Goal: Task Accomplishment & Management: Use online tool/utility

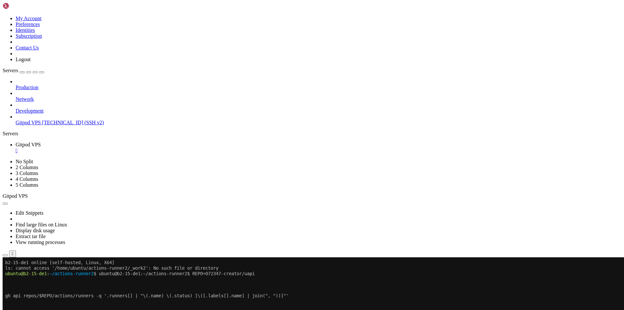
scroll to position [3, 1]
click at [35, 125] on div "Production Network Development Gitpod VPS [TECHNICAL_ID] (SSH v2)" at bounding box center [312, 102] width 619 height 47
drag, startPoint x: 40, startPoint y: 142, endPoint x: 24, endPoint y: 122, distance: 25.7
click at [24, 122] on div "Production Network Development Gitpod VPS [TECHNICAL_ID] (SSH v2)" at bounding box center [312, 102] width 619 height 47
click at [22, 72] on div "button" at bounding box center [22, 72] width 0 height 0
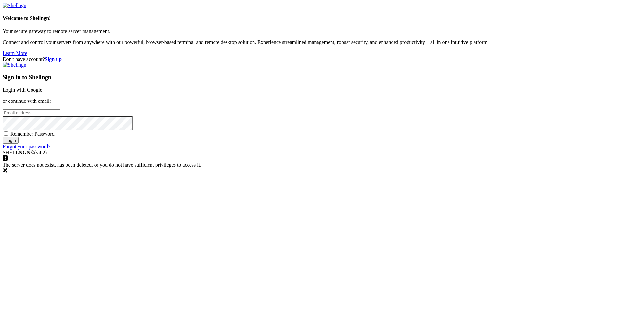
click at [42, 93] on link "Login with Google" at bounding box center [23, 90] width 40 height 6
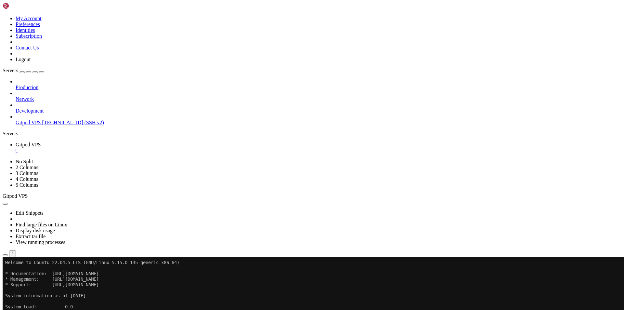
click at [22, 72] on div "button" at bounding box center [22, 72] width 0 height 0
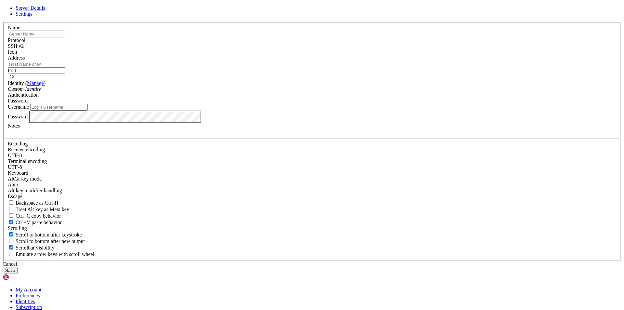
click at [65, 37] on input "text" at bounding box center [37, 34] width 58 height 7
type input "[PERSON_NAME]"
click at [65, 68] on input "Address" at bounding box center [37, 64] width 58 height 7
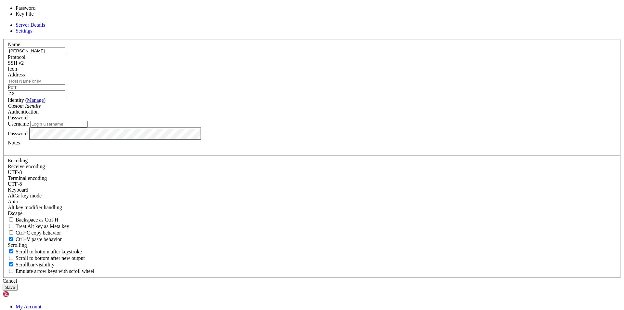
click at [366, 121] on div "Password" at bounding box center [312, 118] width 608 height 6
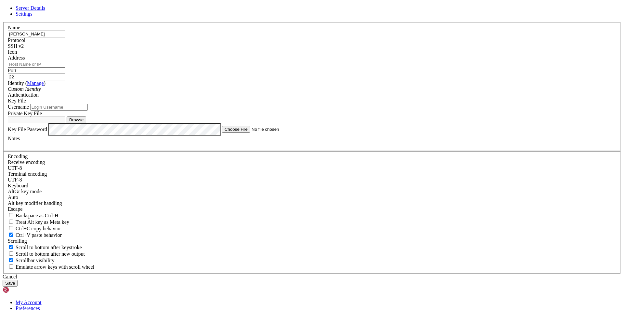
click at [65, 68] on input "Address" at bounding box center [37, 64] width 58 height 7
paste input "[TECHNICAL_ID]"
type input "[TECHNICAL_ID]"
click at [86, 123] on button "Browse" at bounding box center [76, 119] width 19 height 7
type input "id_[DOMAIN_NAME]"
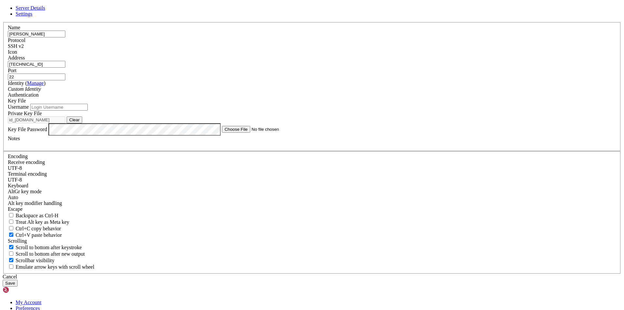
click at [88, 110] on input "Username" at bounding box center [59, 107] width 58 height 7
type input "root"
click at [18, 279] on button "Save" at bounding box center [10, 282] width 15 height 7
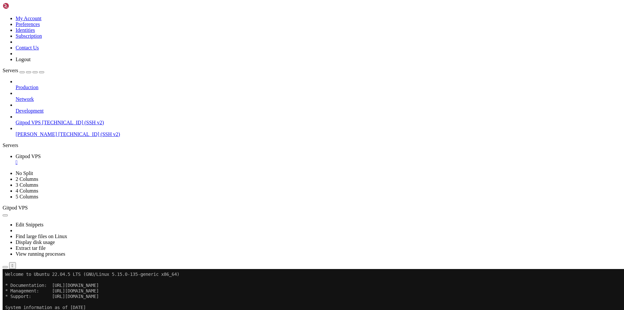
click at [39, 309] on span "Disconnect" at bounding box center [27, 313] width 23 height 6
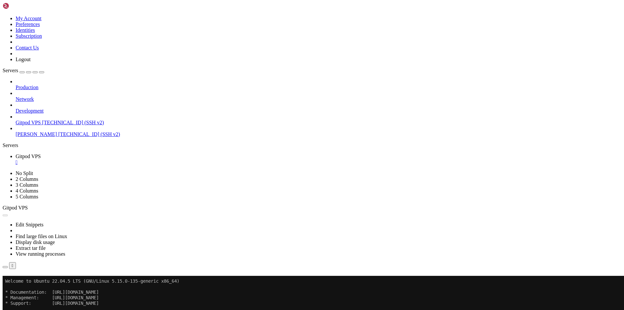
click at [29, 281] on button "Reconnect" at bounding box center [16, 284] width 26 height 7
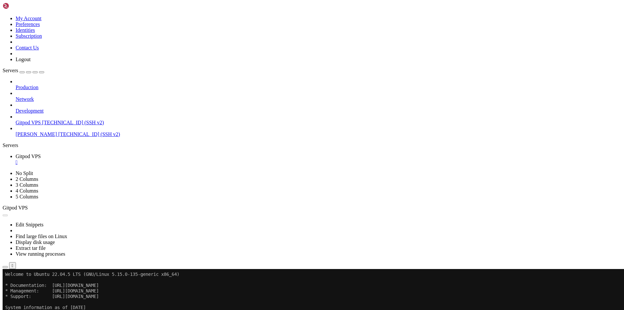
click at [39, 309] on span "Disconnect" at bounding box center [27, 313] width 23 height 6
click at [34, 120] on span "Gitpod VPS" at bounding box center [28, 123] width 25 height 6
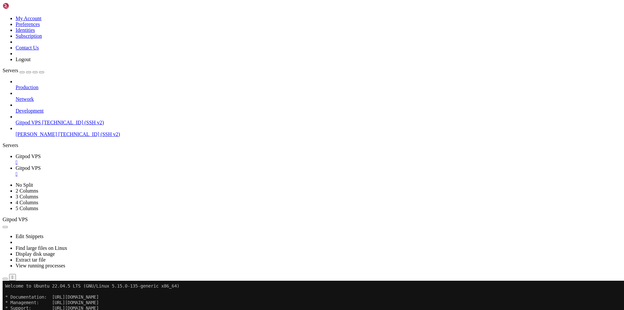
click at [35, 131] on span "[PERSON_NAME]" at bounding box center [36, 134] width 41 height 6
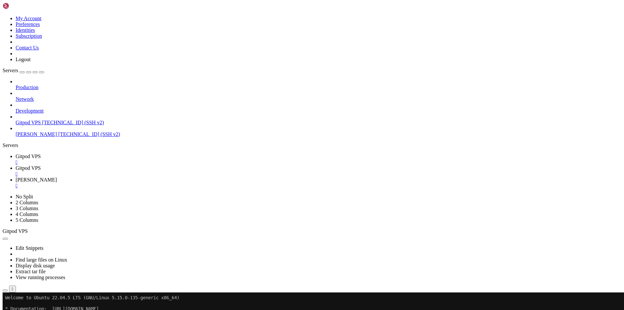
click at [165, 171] on div "" at bounding box center [319, 174] width 606 height 6
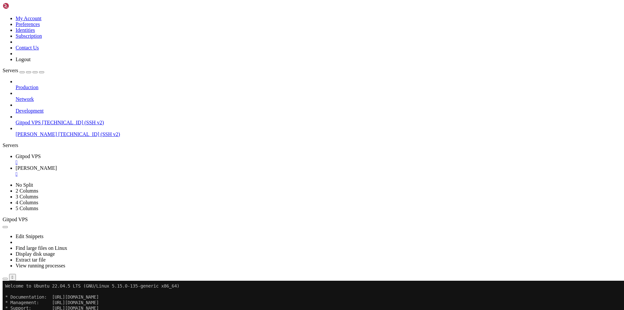
click at [122, 159] on div "" at bounding box center [319, 162] width 606 height 6
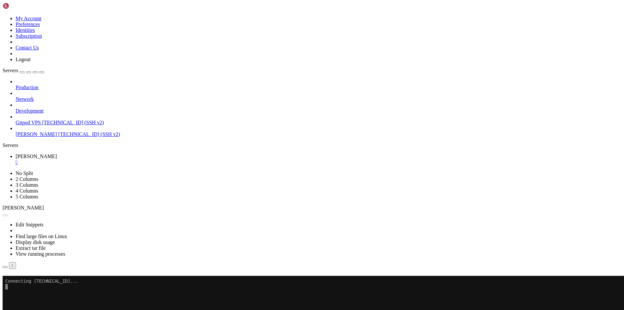
click at [101, 294] on link "click here" at bounding box center [90, 297] width 21 height 6
click at [29, 281] on button "Reconnect" at bounding box center [16, 284] width 26 height 7
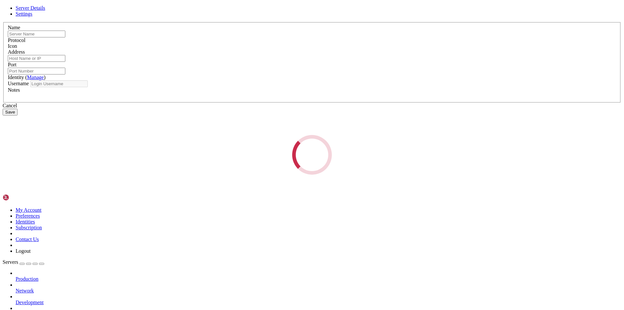
type input "[PERSON_NAME]"
type input "[TECHNICAL_ID]"
type input "22"
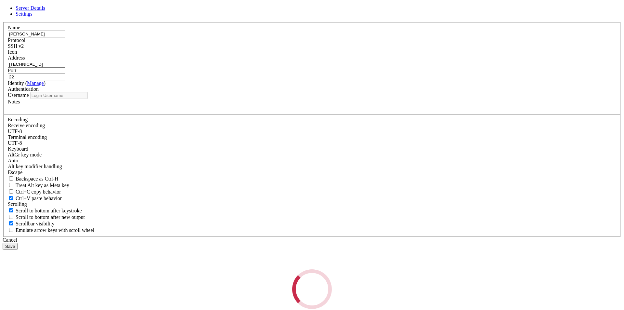
type input "root"
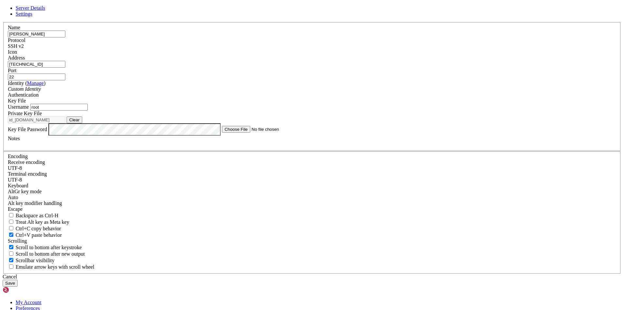
click at [364, 104] on div "Key File" at bounding box center [312, 101] width 608 height 6
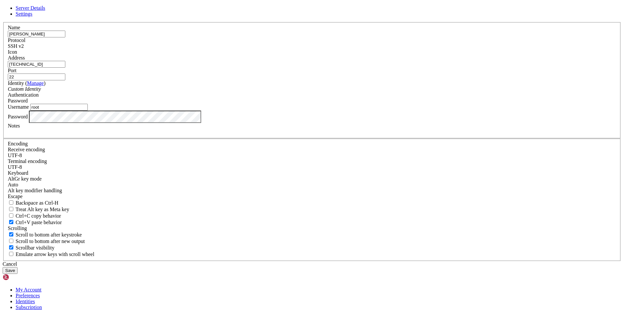
drag, startPoint x: 241, startPoint y: 168, endPoint x: 294, endPoint y: 168, distance: 52.6
click at [88, 110] on input "root" at bounding box center [59, 107] width 58 height 7
click at [18, 267] on button "Save" at bounding box center [10, 270] width 15 height 7
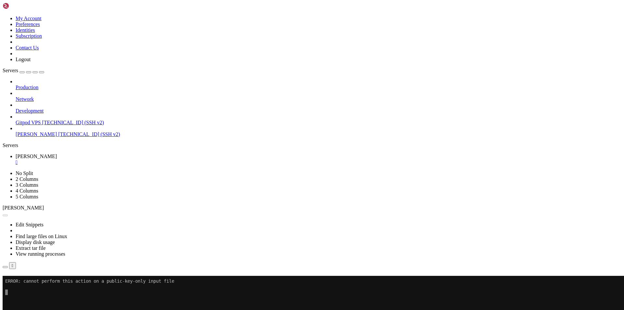
click at [29, 281] on button "Reconnect" at bounding box center [16, 284] width 26 height 7
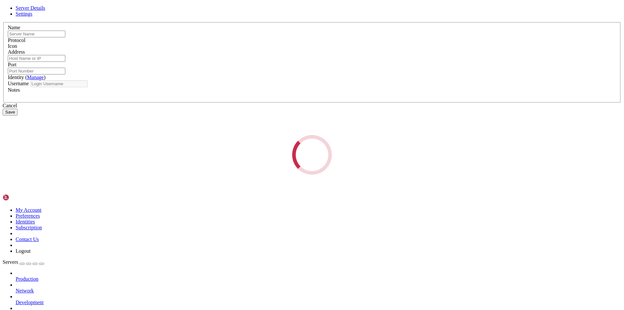
type input "[PERSON_NAME]"
type input "[TECHNICAL_ID]"
type input "22"
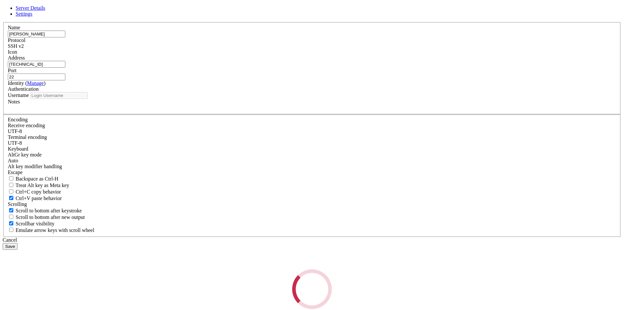
type input "root"
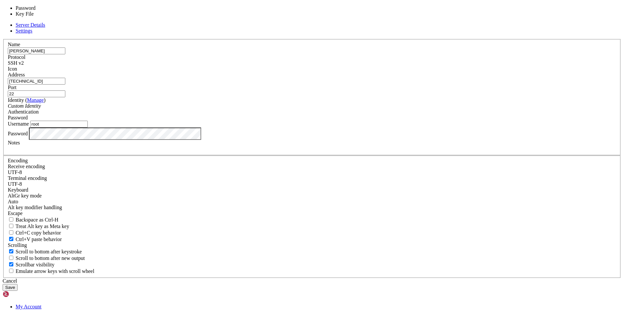
click at [374, 121] on div "Password" at bounding box center [312, 118] width 608 height 6
click at [356, 278] on div "Cancel" at bounding box center [312, 281] width 619 height 6
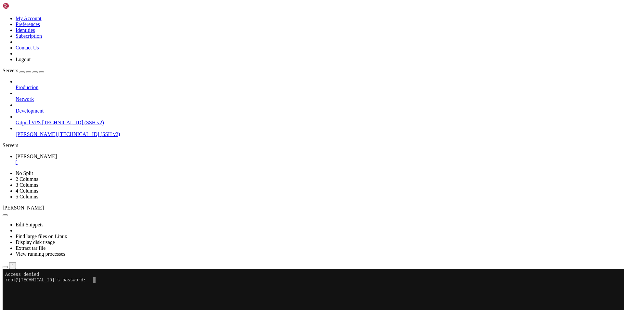
click at [102, 278] on x-row "root@[TECHNICAL_ID]'s password:" at bounding box center [273, 280] width 537 height 6
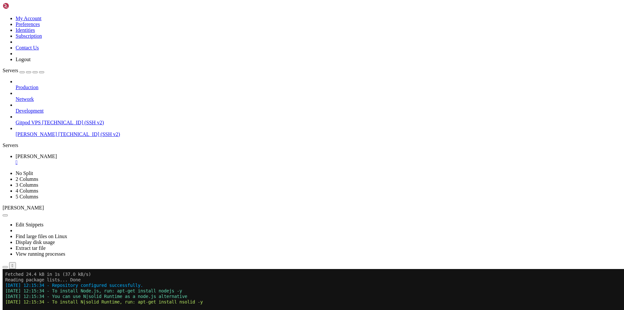
scroll to position [2298, 0]
click at [29, 287] on button "Reconnect" at bounding box center [16, 290] width 26 height 7
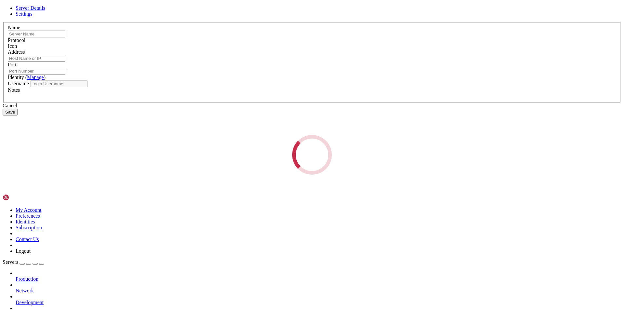
type input "[PERSON_NAME]"
type input "[TECHNICAL_ID]"
type input "22"
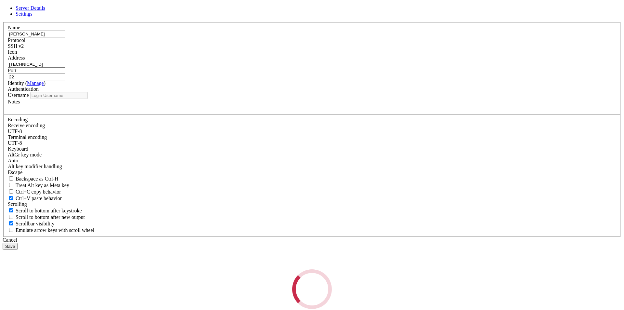
type input "root"
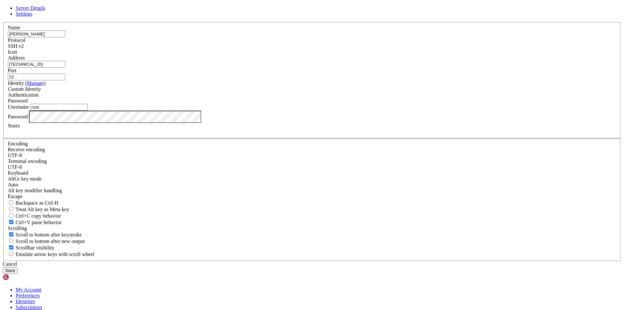
click at [18, 267] on button "Save" at bounding box center [10, 270] width 15 height 7
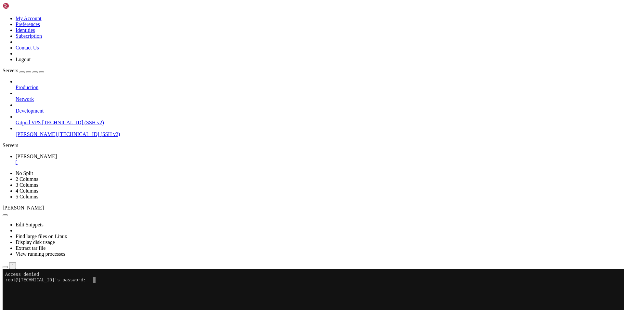
click at [114, 159] on div "" at bounding box center [319, 162] width 606 height 6
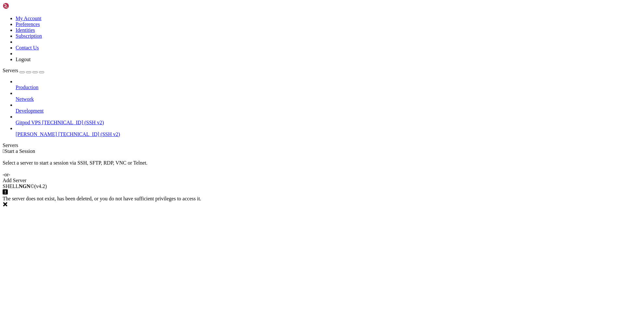
click at [58, 131] on span "[TECHNICAL_ID] (SSH v2)" at bounding box center [89, 134] width 62 height 6
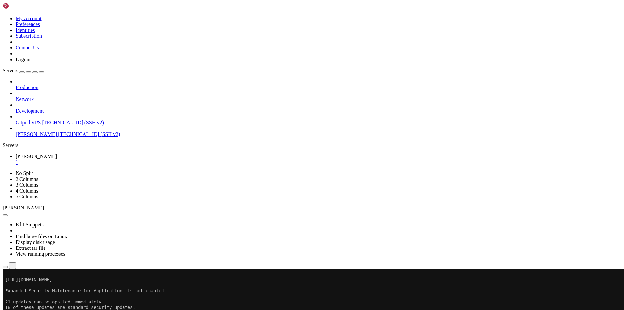
scroll to position [105, 0]
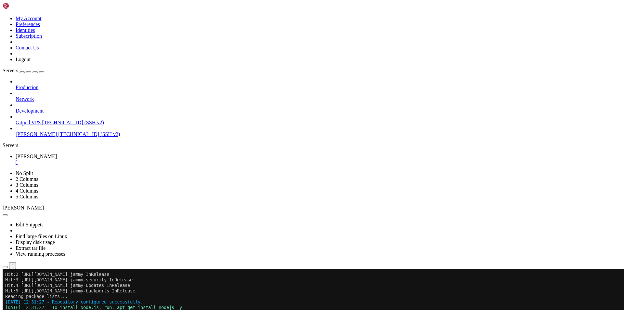
scroll to position [502, 0]
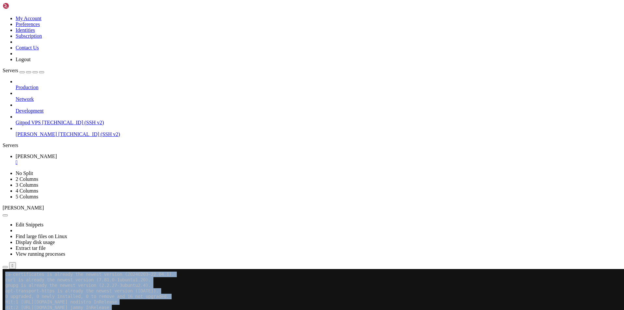
drag, startPoint x: 3, startPoint y: 417, endPoint x: 157, endPoint y: 440, distance: 155.8
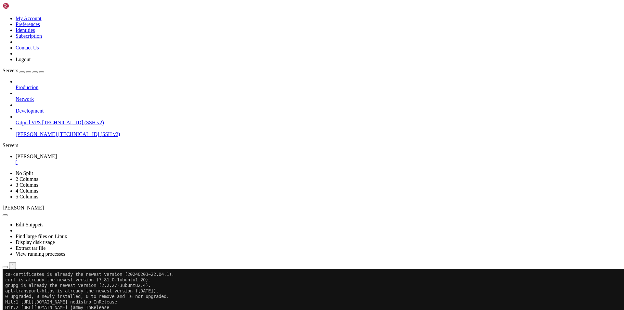
drag, startPoint x: 202, startPoint y: 445, endPoint x: 5, endPoint y: 419, distance: 198.6
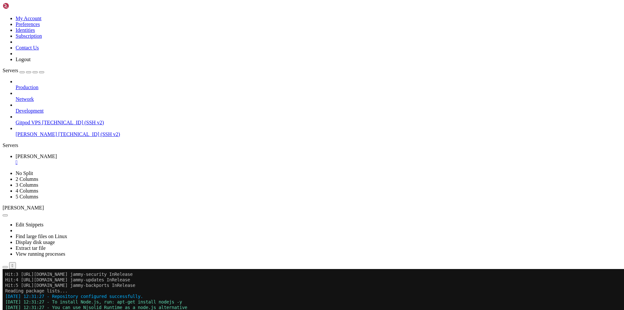
scroll to position [475, 0]
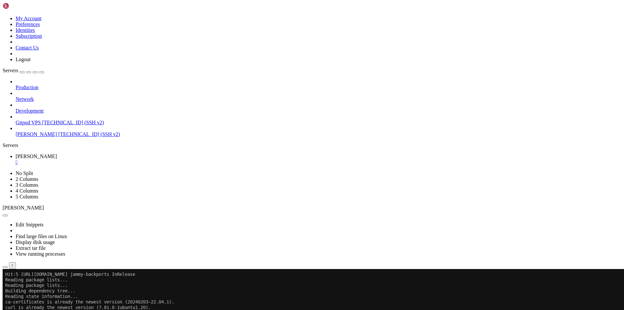
copy div "Cloning into '.'... fatal: could not read Username for '[URL][DOMAIN_NAME]': No…"
click at [115, 159] on div "" at bounding box center [319, 162] width 606 height 6
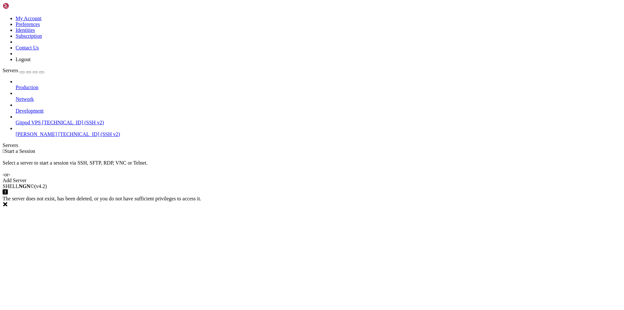
click at [41, 120] on span "Gitpod VPS" at bounding box center [28, 123] width 25 height 6
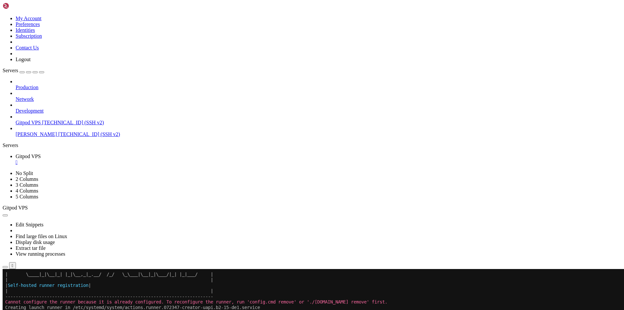
scroll to position [884, 0]
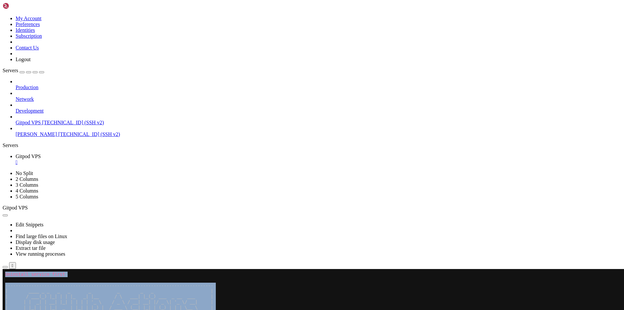
scroll to position [429, 0]
drag, startPoint x: 6, startPoint y: 358, endPoint x: 438, endPoint y: 457, distance: 442.7
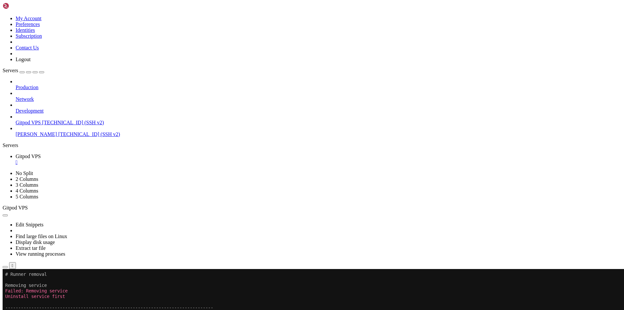
scroll to position [889, 0]
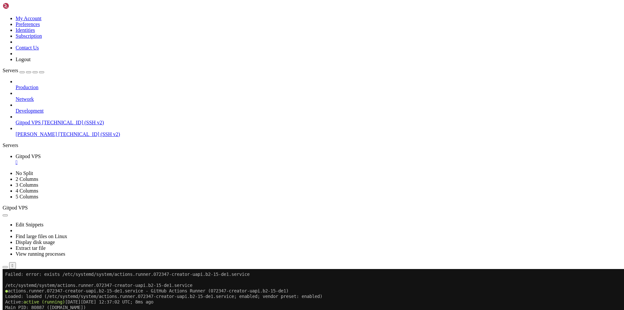
click at [121, 159] on div "" at bounding box center [319, 162] width 606 height 6
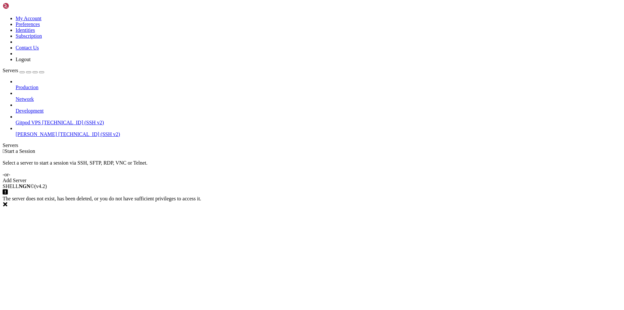
click at [32, 131] on span "[PERSON_NAME]" at bounding box center [36, 134] width 41 height 6
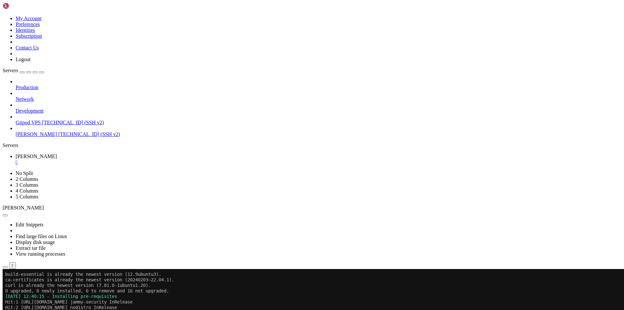
scroll to position [679, 0]
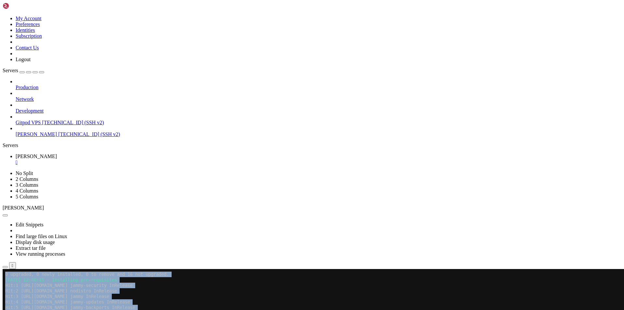
drag, startPoint x: 5, startPoint y: 502, endPoint x: 124, endPoint y: 517, distance: 120.1
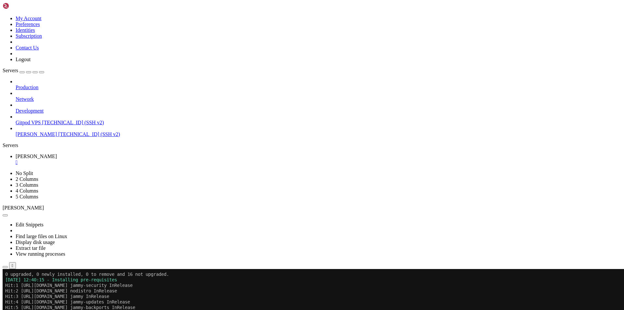
drag, startPoint x: 5, startPoint y: 501, endPoint x: 91, endPoint y: 502, distance: 86.4
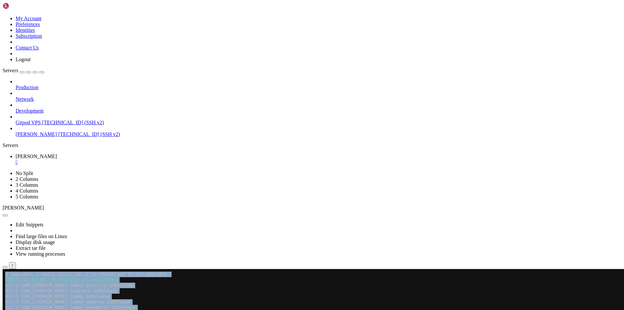
drag, startPoint x: 4, startPoint y: 478, endPoint x: 48, endPoint y: 489, distance: 46.3
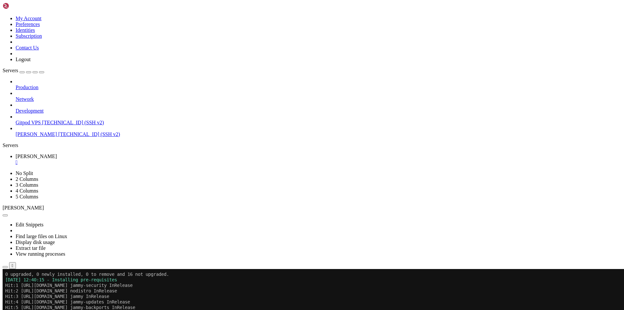
drag, startPoint x: 10, startPoint y: 478, endPoint x: 233, endPoint y: 529, distance: 228.8
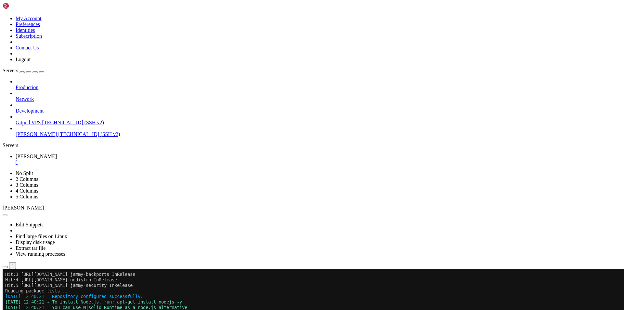
scroll to position [823, 0]
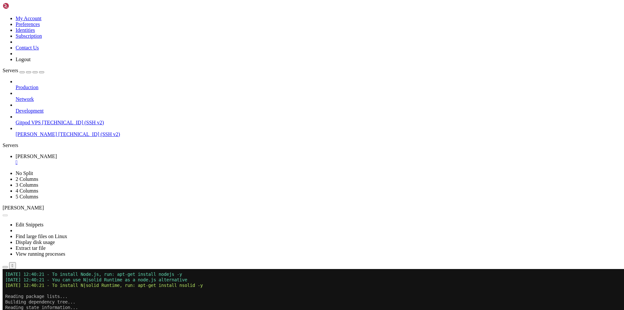
click at [29, 287] on button "Reconnect" at bounding box center [16, 290] width 26 height 7
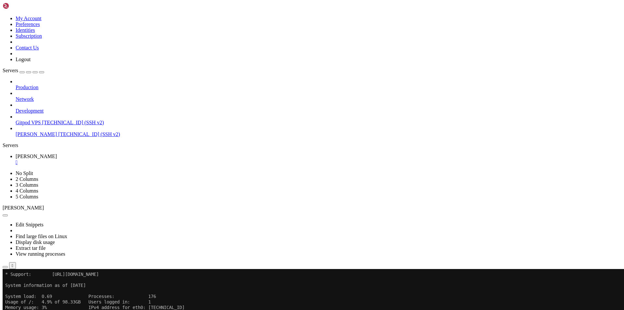
scroll to position [856, 0]
drag, startPoint x: 74, startPoint y: 532, endPoint x: 5, endPoint y: 429, distance: 124.9
